Goal: Task Accomplishment & Management: Complete application form

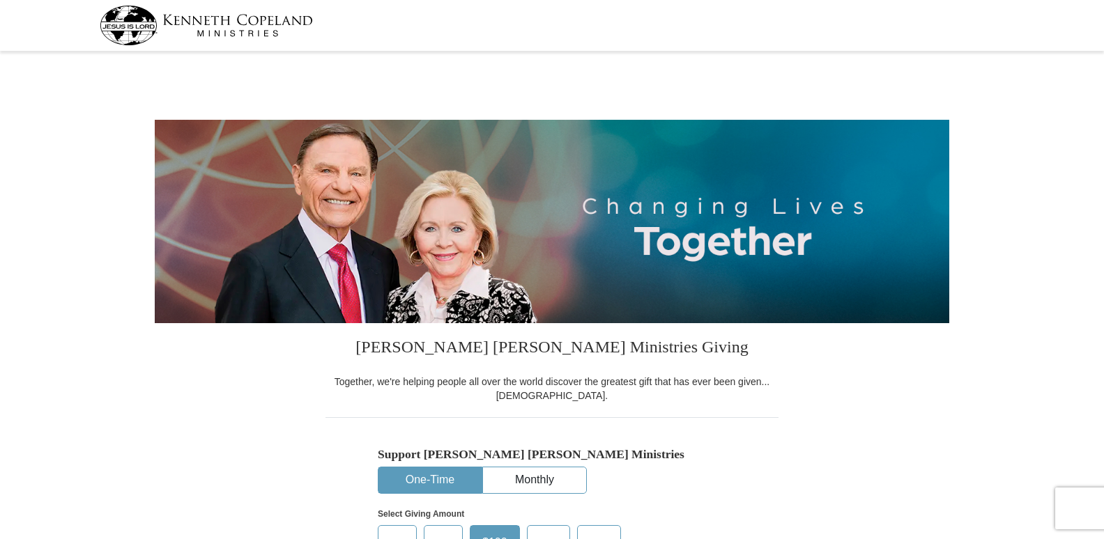
select select "WV"
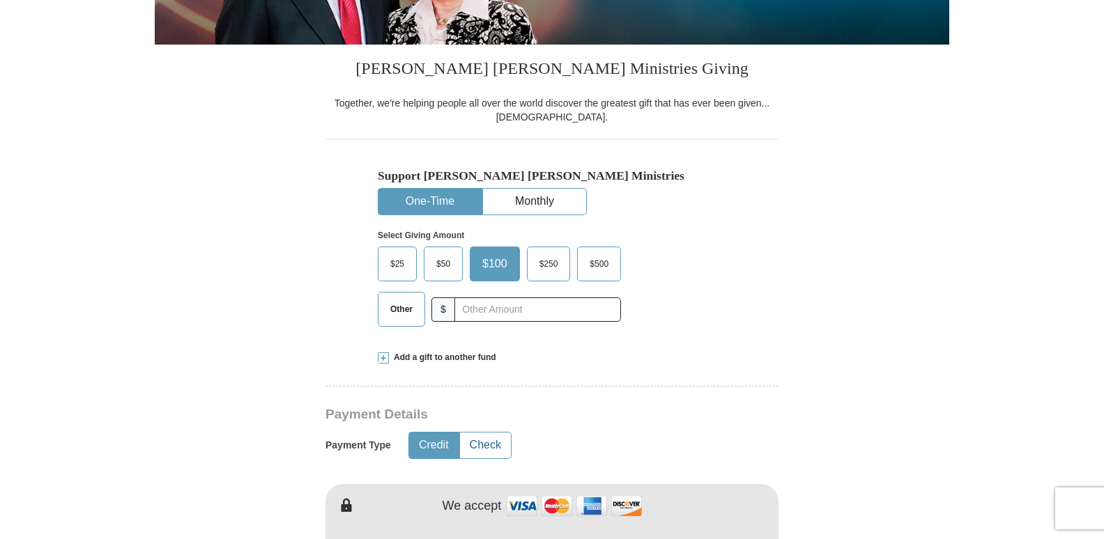
drag, startPoint x: 495, startPoint y: 449, endPoint x: 633, endPoint y: 384, distance: 152.4
click at [495, 448] on button "Check" at bounding box center [485, 446] width 51 height 26
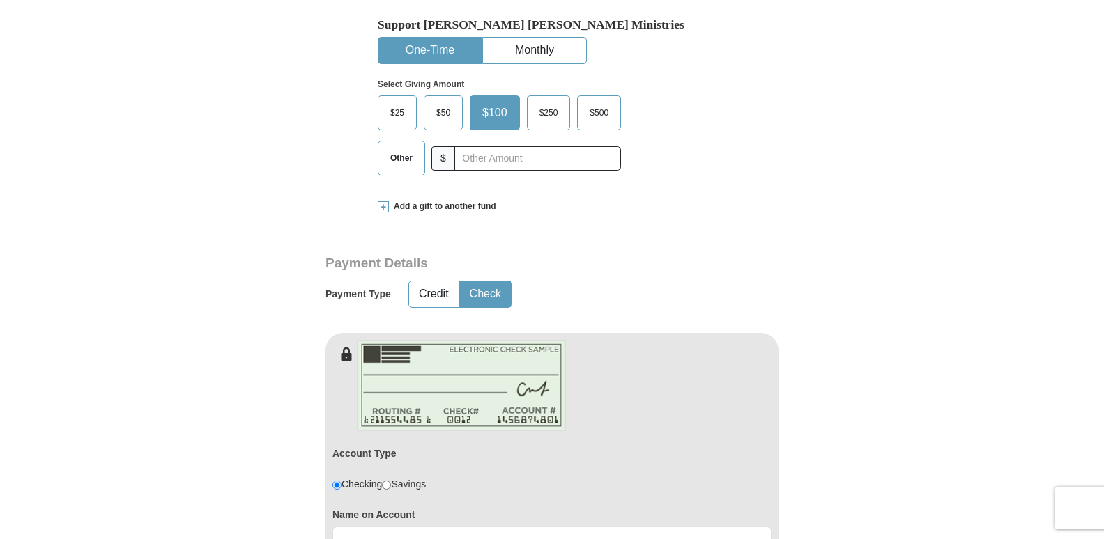
scroll to position [557, 0]
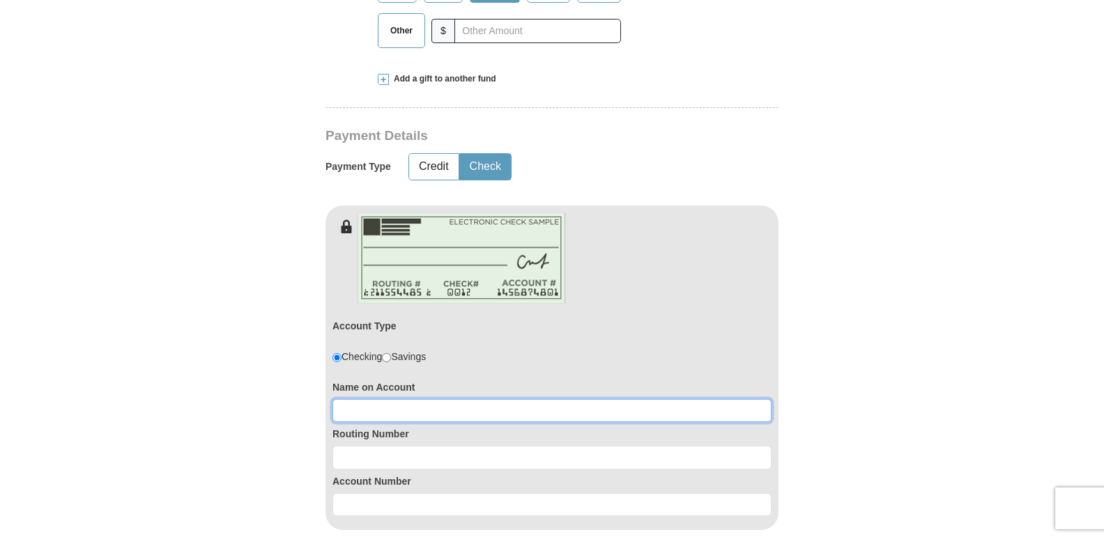
click at [375, 412] on input at bounding box center [551, 411] width 439 height 24
type input "[PERSON_NAME]"
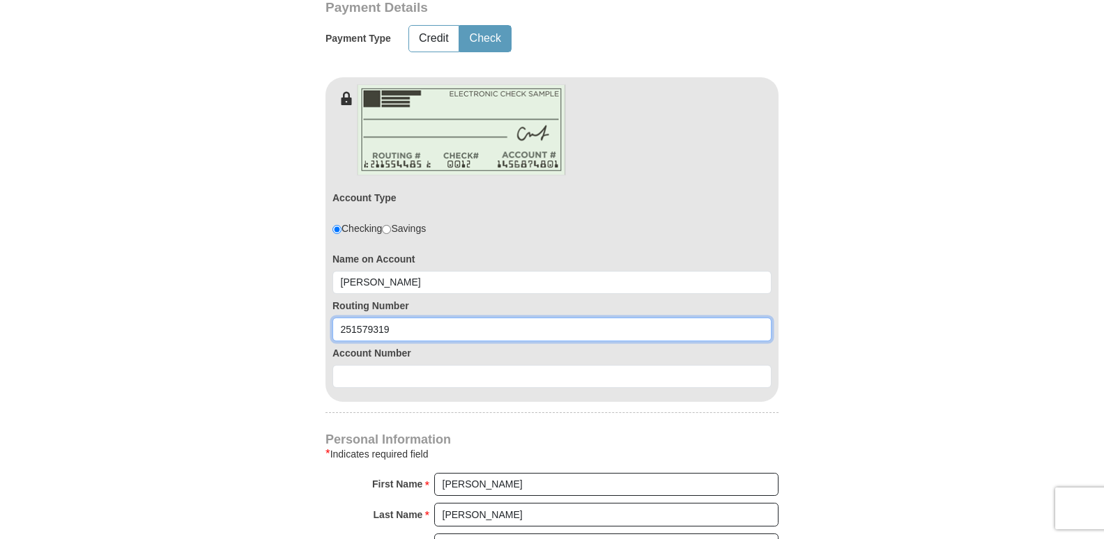
scroll to position [697, 0]
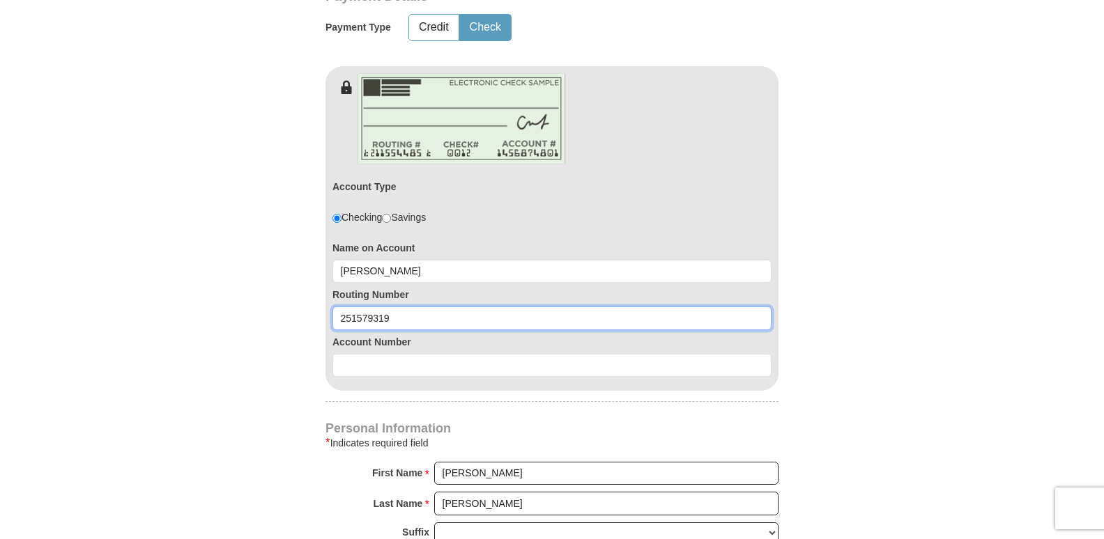
type input "251579319"
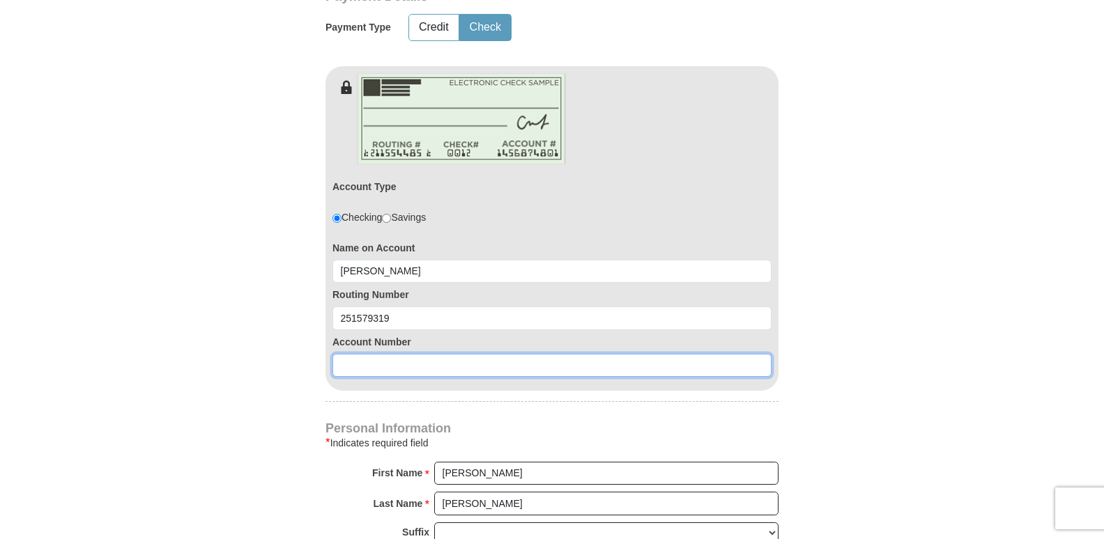
click at [392, 369] on input at bounding box center [551, 366] width 439 height 24
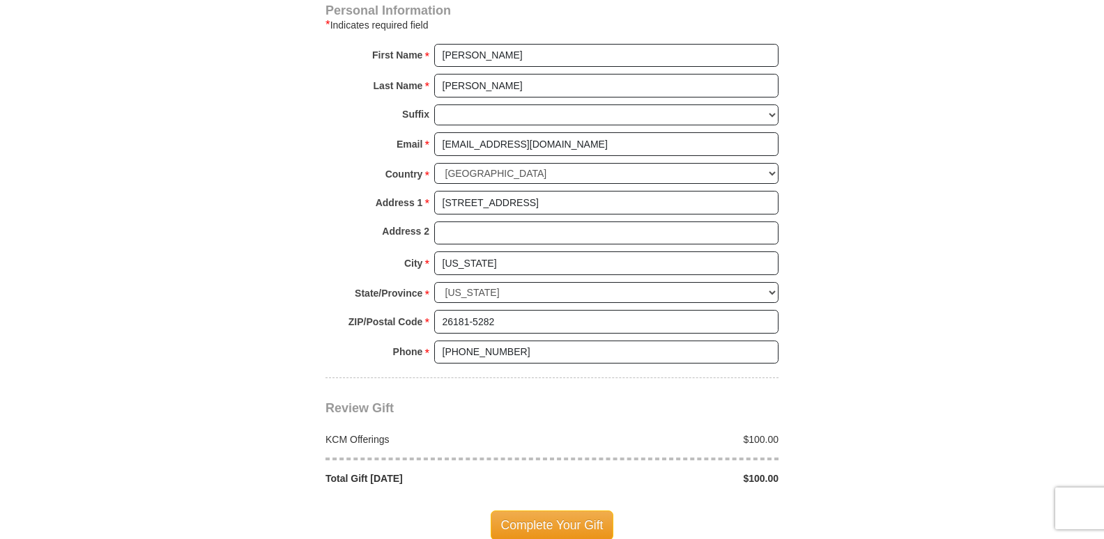
scroll to position [1185, 0]
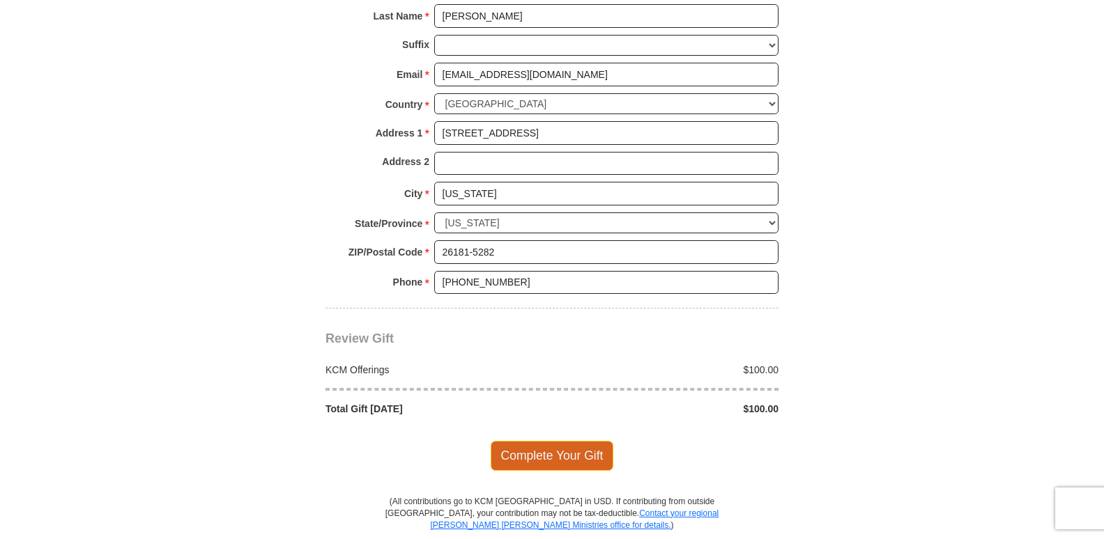
type input "0001369305"
click at [553, 452] on span "Complete Your Gift" at bounding box center [552, 455] width 123 height 29
